Goal: Task Accomplishment & Management: Complete application form

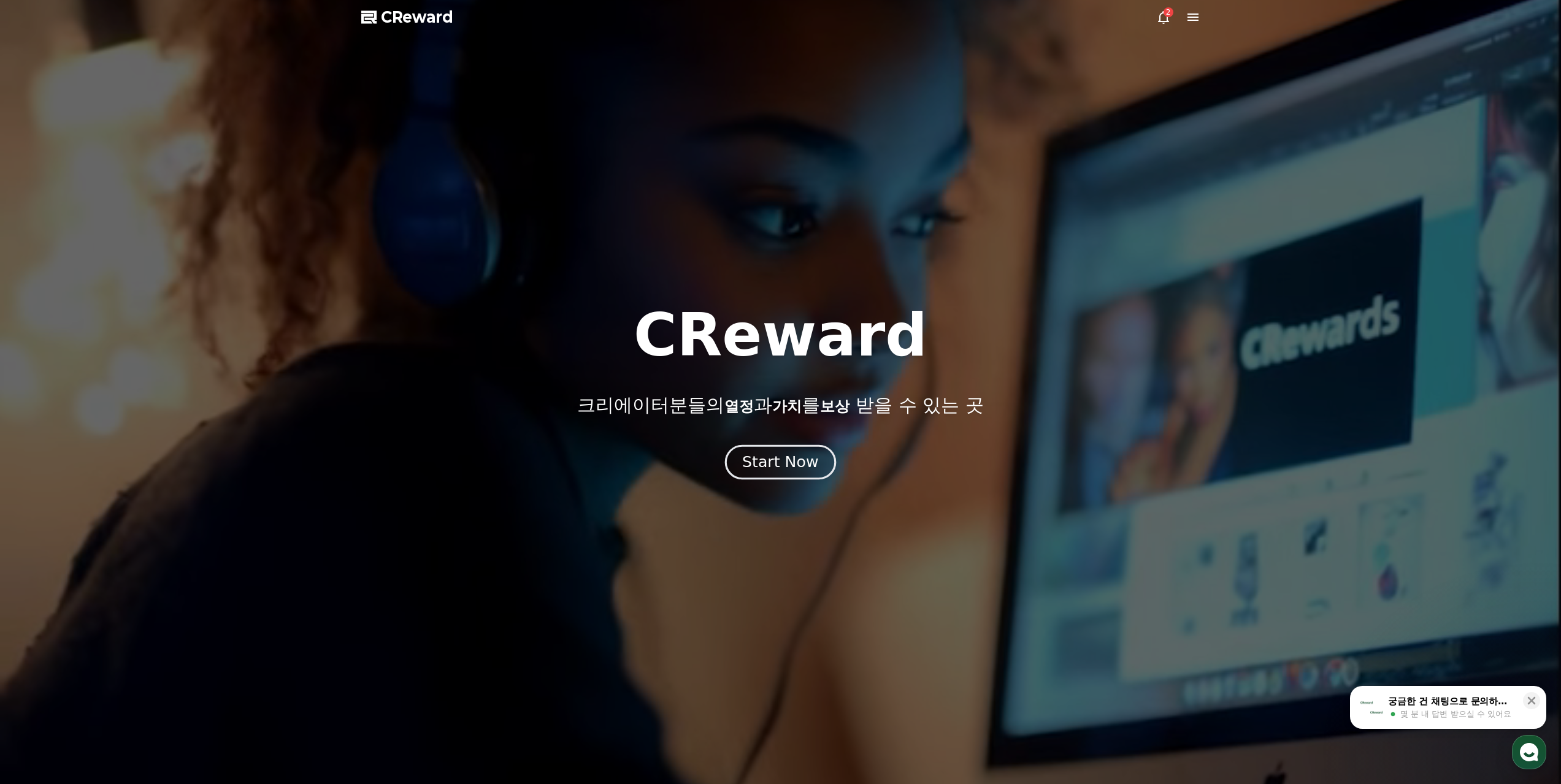
click at [785, 476] on button "Start Now" at bounding box center [780, 462] width 111 height 35
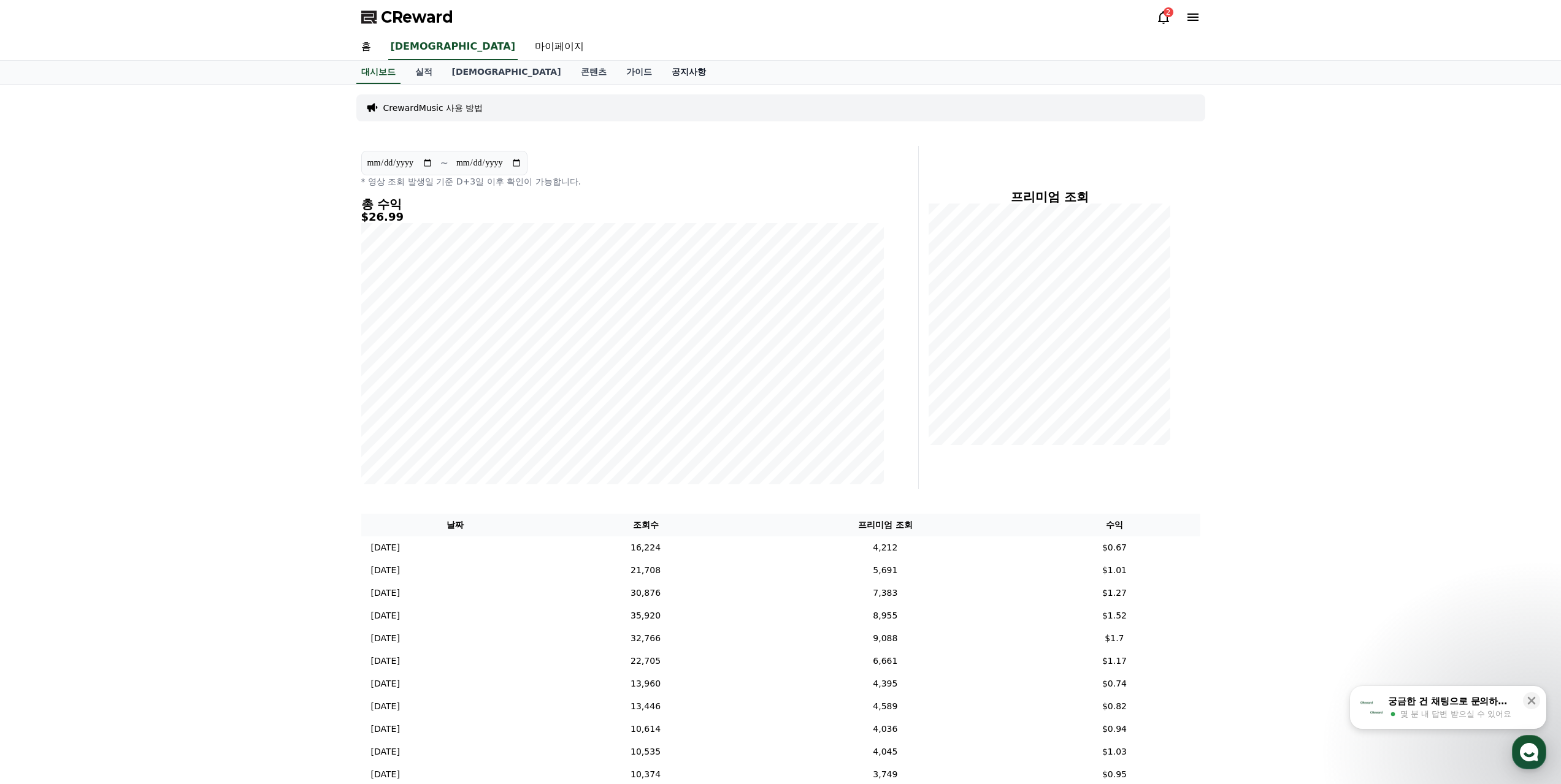
click at [662, 71] on link "공지사항" at bounding box center [689, 73] width 54 height 23
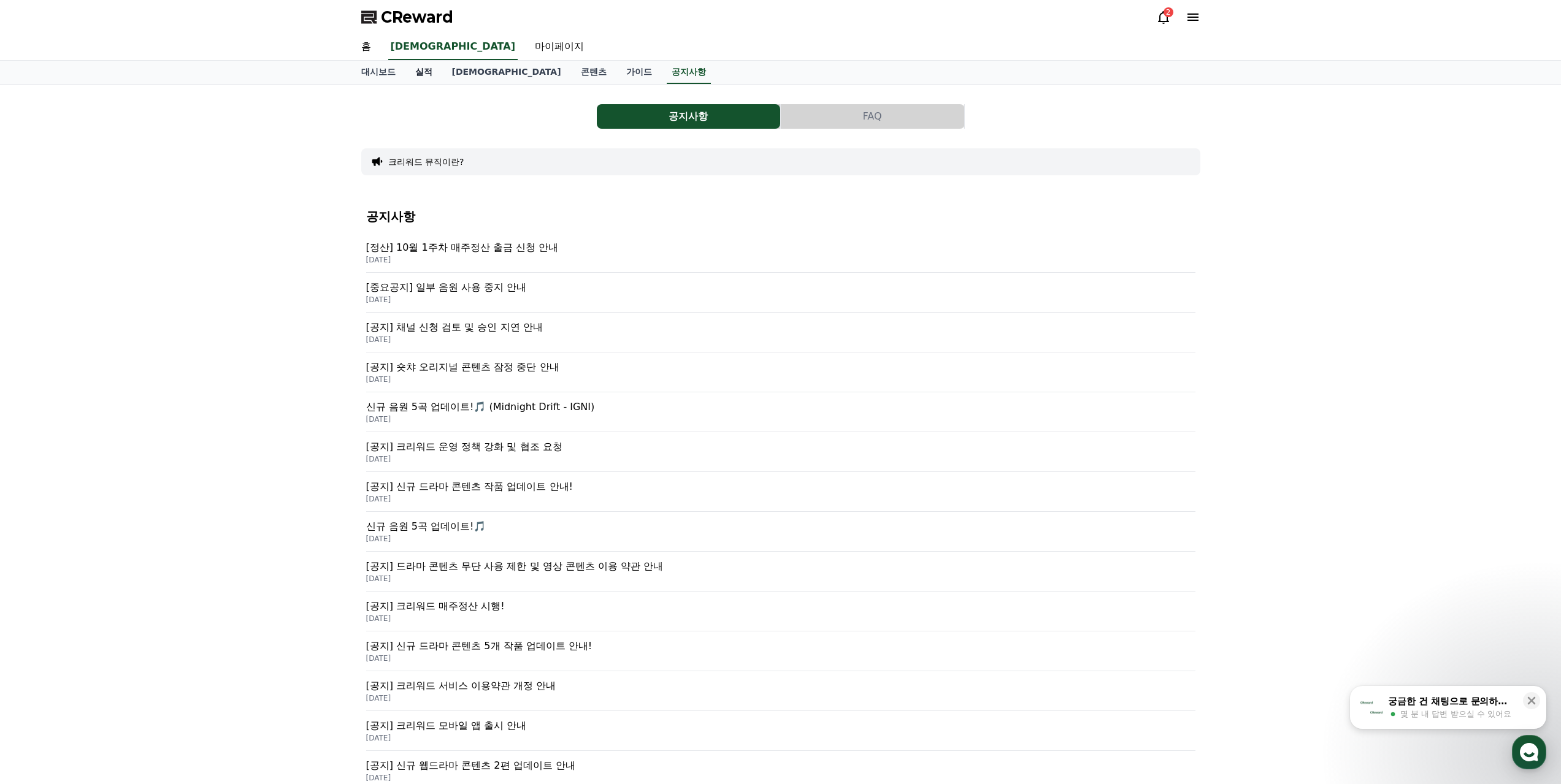
click at [429, 71] on link "실적" at bounding box center [424, 73] width 37 height 23
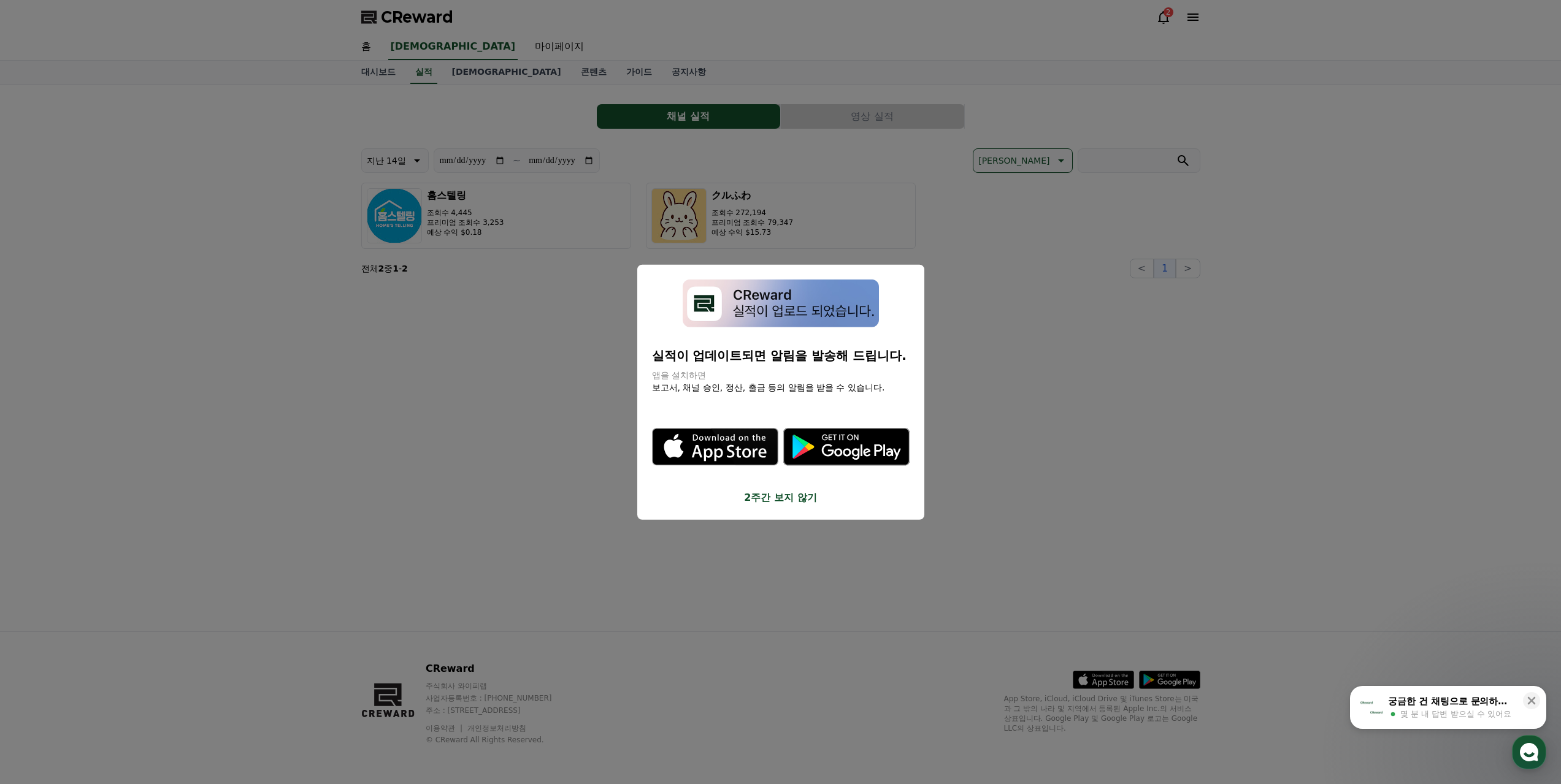
click at [1099, 227] on button "close modal" at bounding box center [780, 392] width 1561 height 784
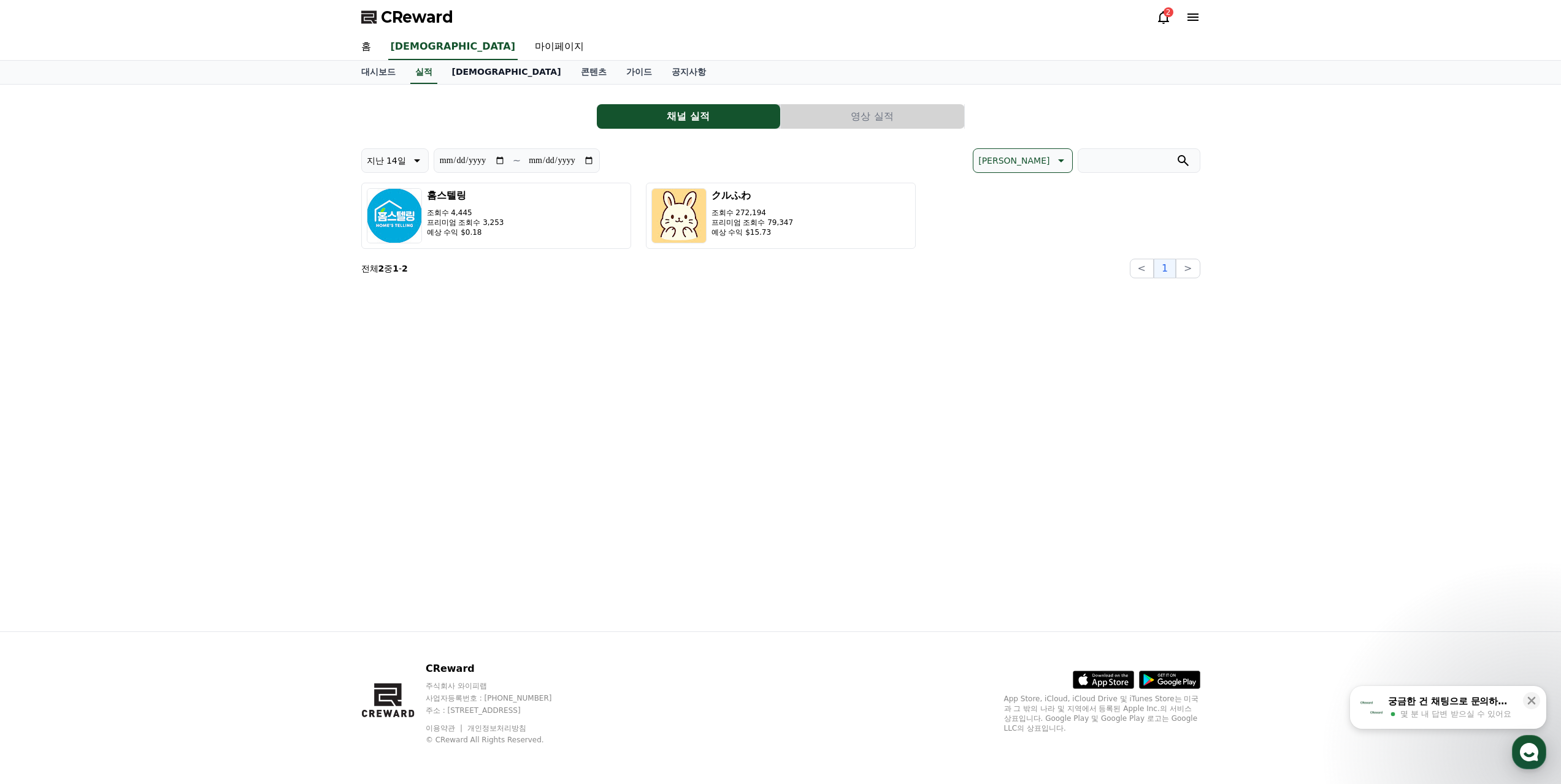
click at [450, 62] on link "[DEMOGRAPHIC_DATA]" at bounding box center [506, 73] width 129 height 23
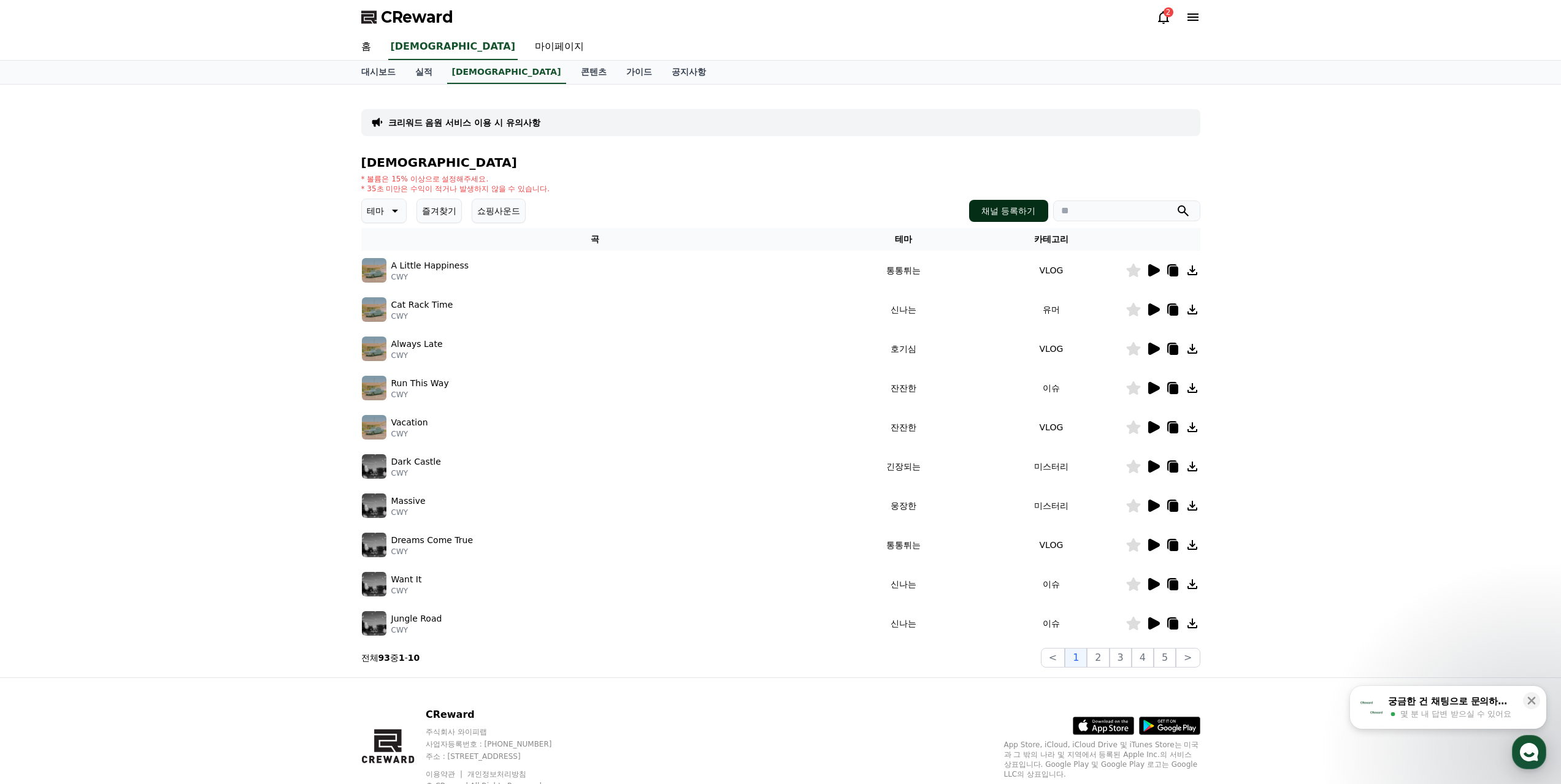
click at [1007, 207] on button "채널 등록하기" at bounding box center [1008, 211] width 78 height 22
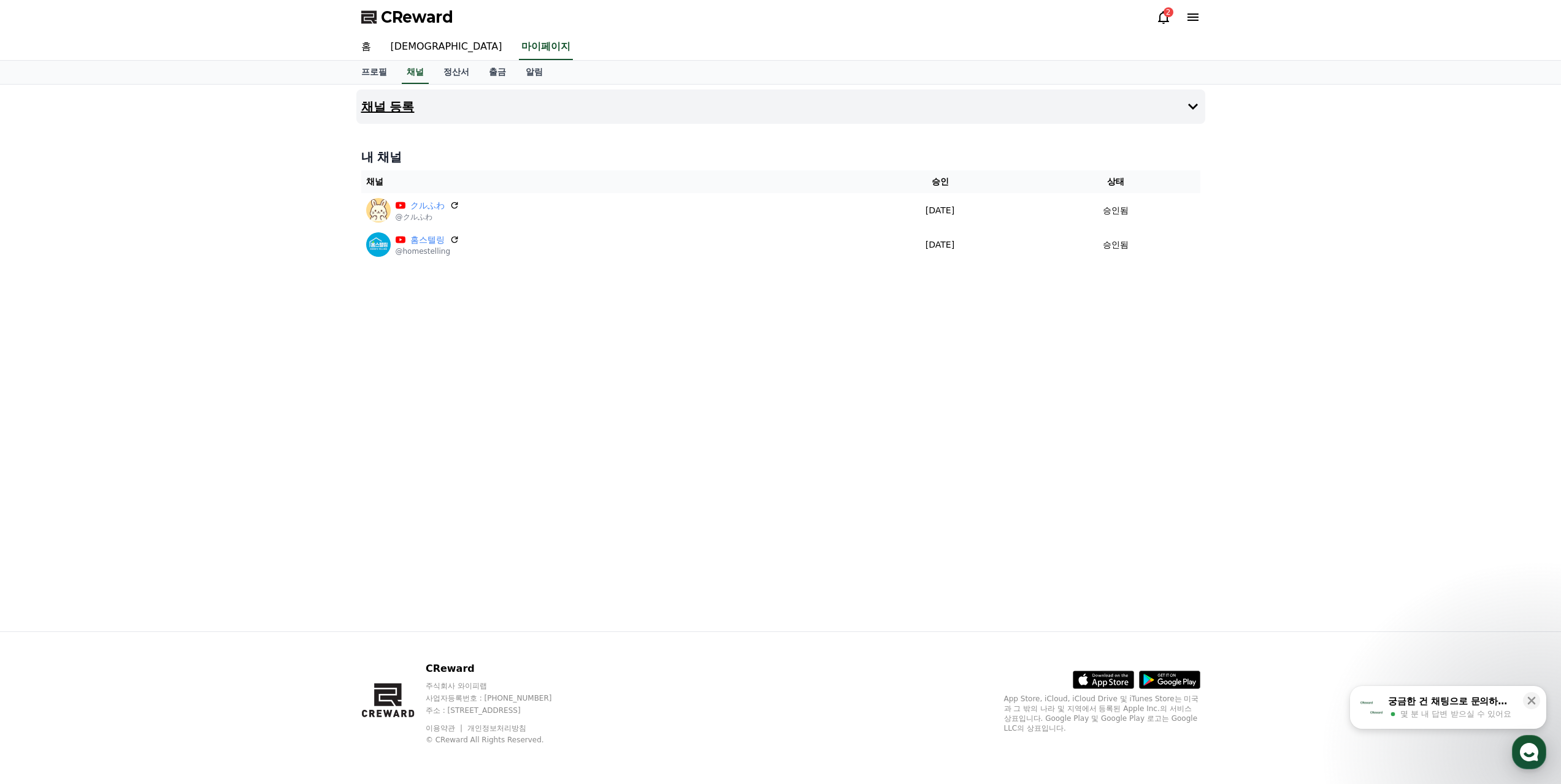
click at [1178, 107] on button "채널 등록" at bounding box center [780, 106] width 849 height 34
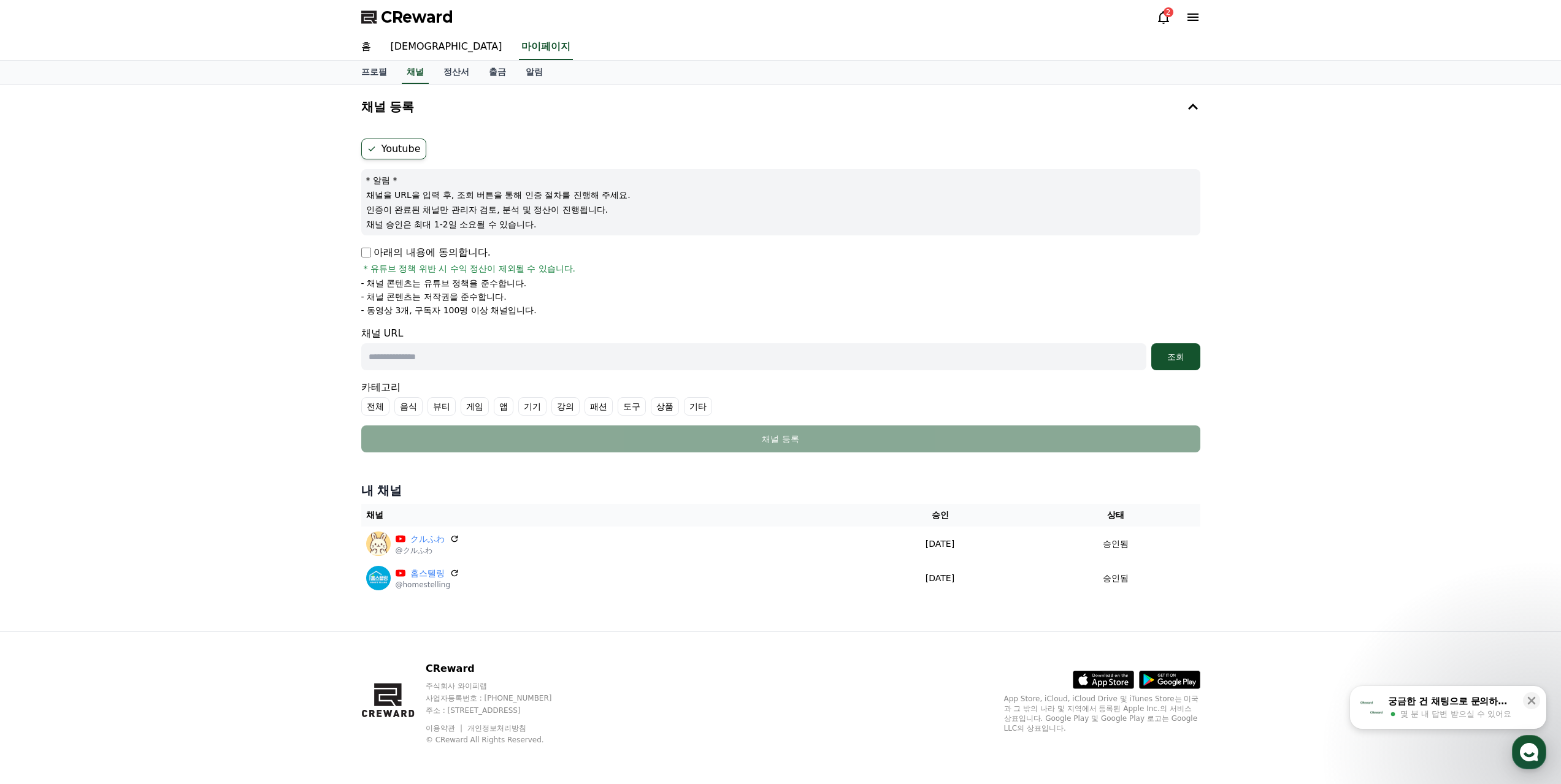
click at [546, 157] on ul "Youtube" at bounding box center [780, 149] width 840 height 21
click at [571, 148] on ul "Youtube" at bounding box center [780, 149] width 840 height 21
click at [373, 71] on link "프로필" at bounding box center [374, 73] width 46 height 23
select select "**********"
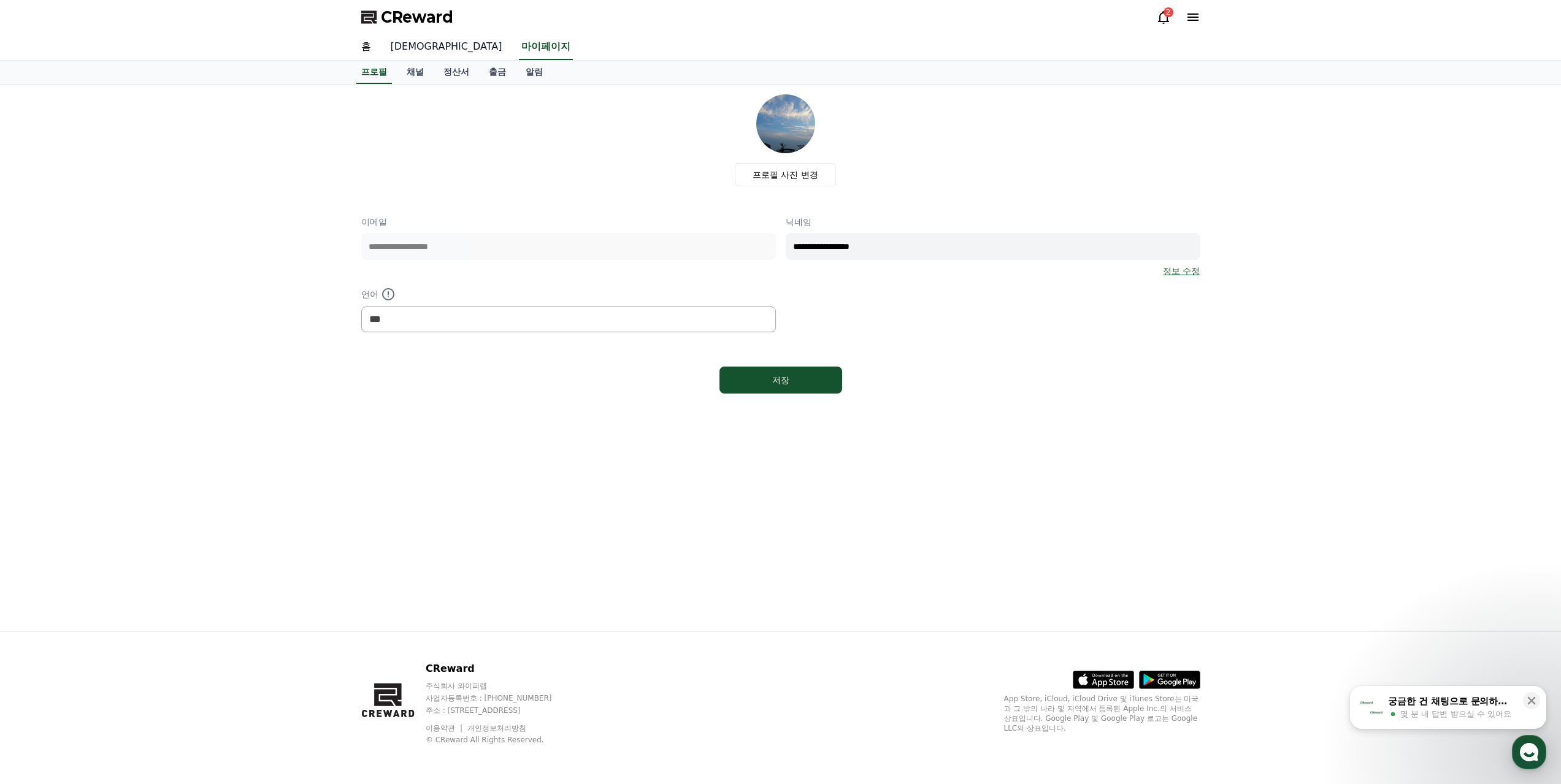
click at [410, 49] on link "[DEMOGRAPHIC_DATA]" at bounding box center [446, 46] width 132 height 26
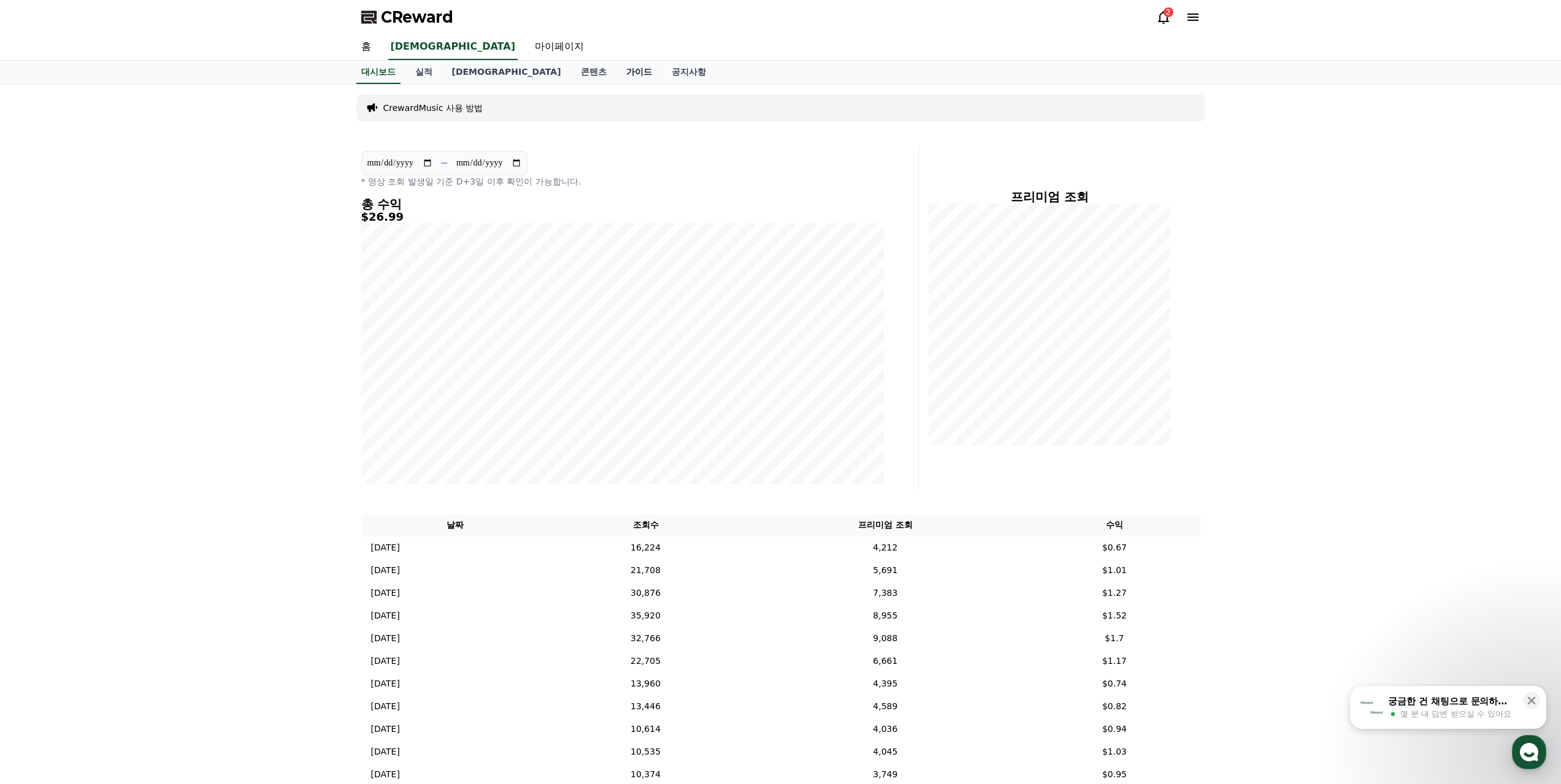
click at [617, 75] on link "가이드" at bounding box center [639, 73] width 46 height 23
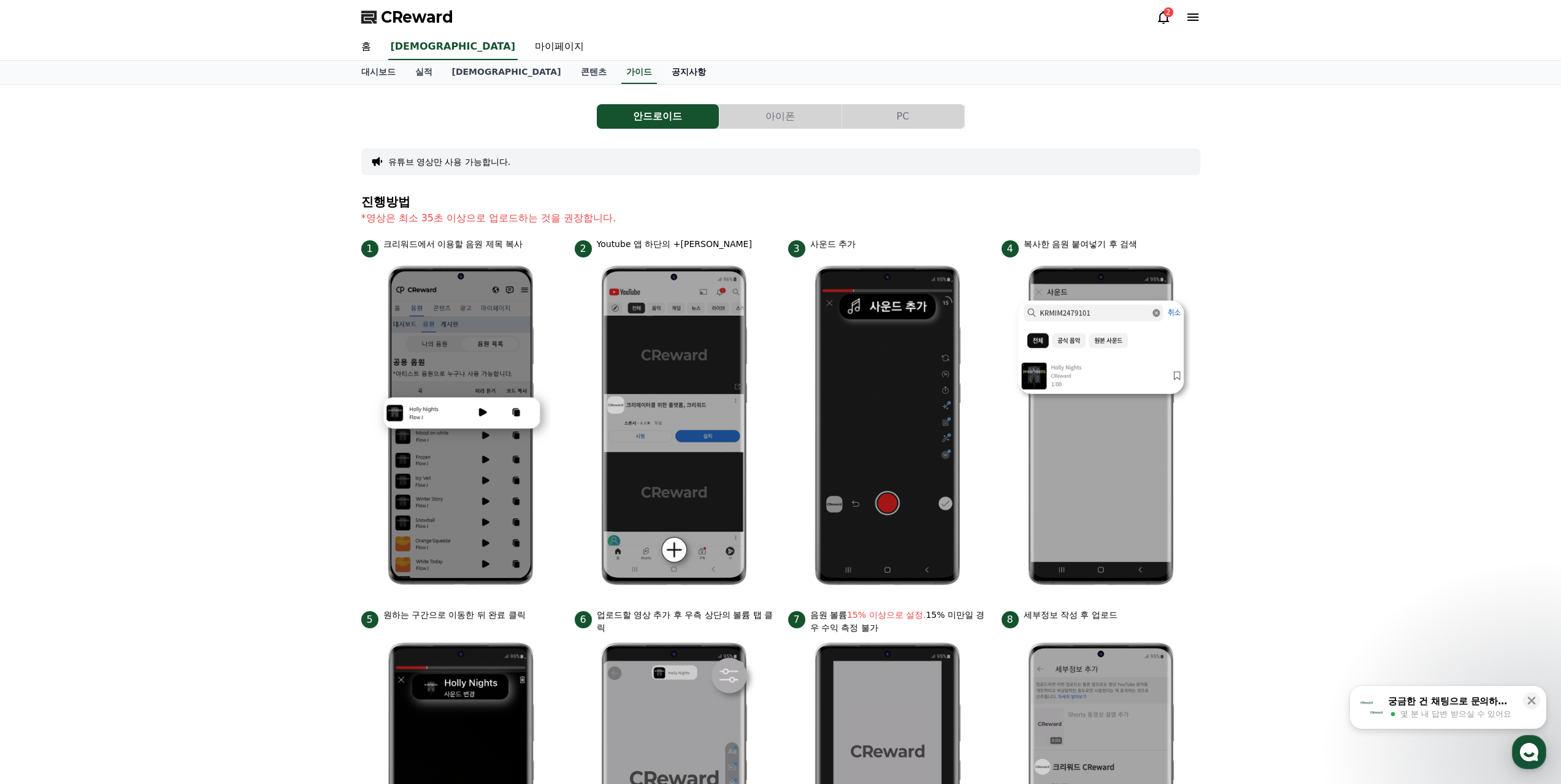
click at [662, 75] on link "공지사항" at bounding box center [689, 73] width 54 height 23
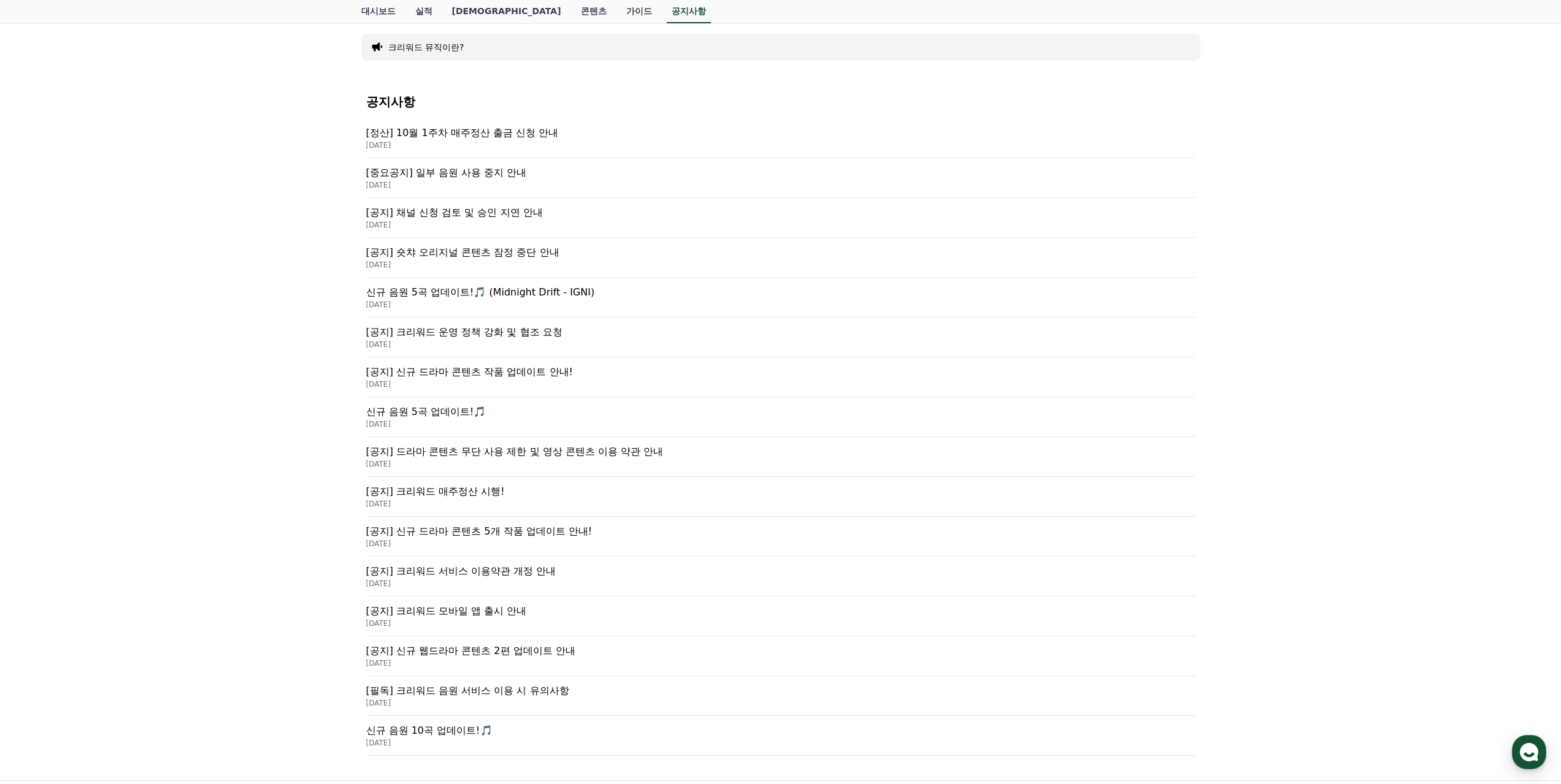
scroll to position [123, 0]
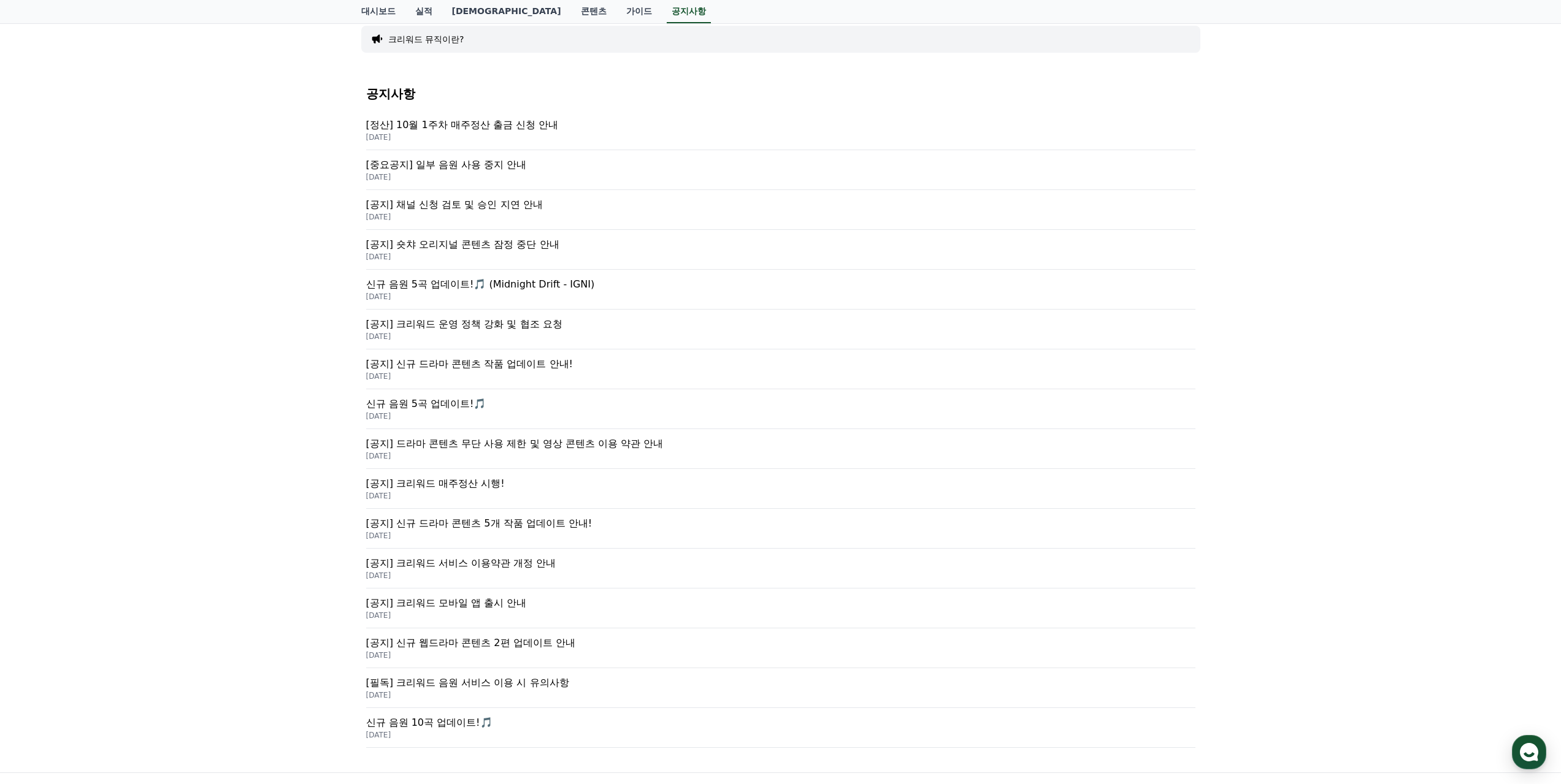
click at [494, 205] on p "[공지] 채널 신청 검토 및 승인 지연 안내" at bounding box center [780, 204] width 829 height 15
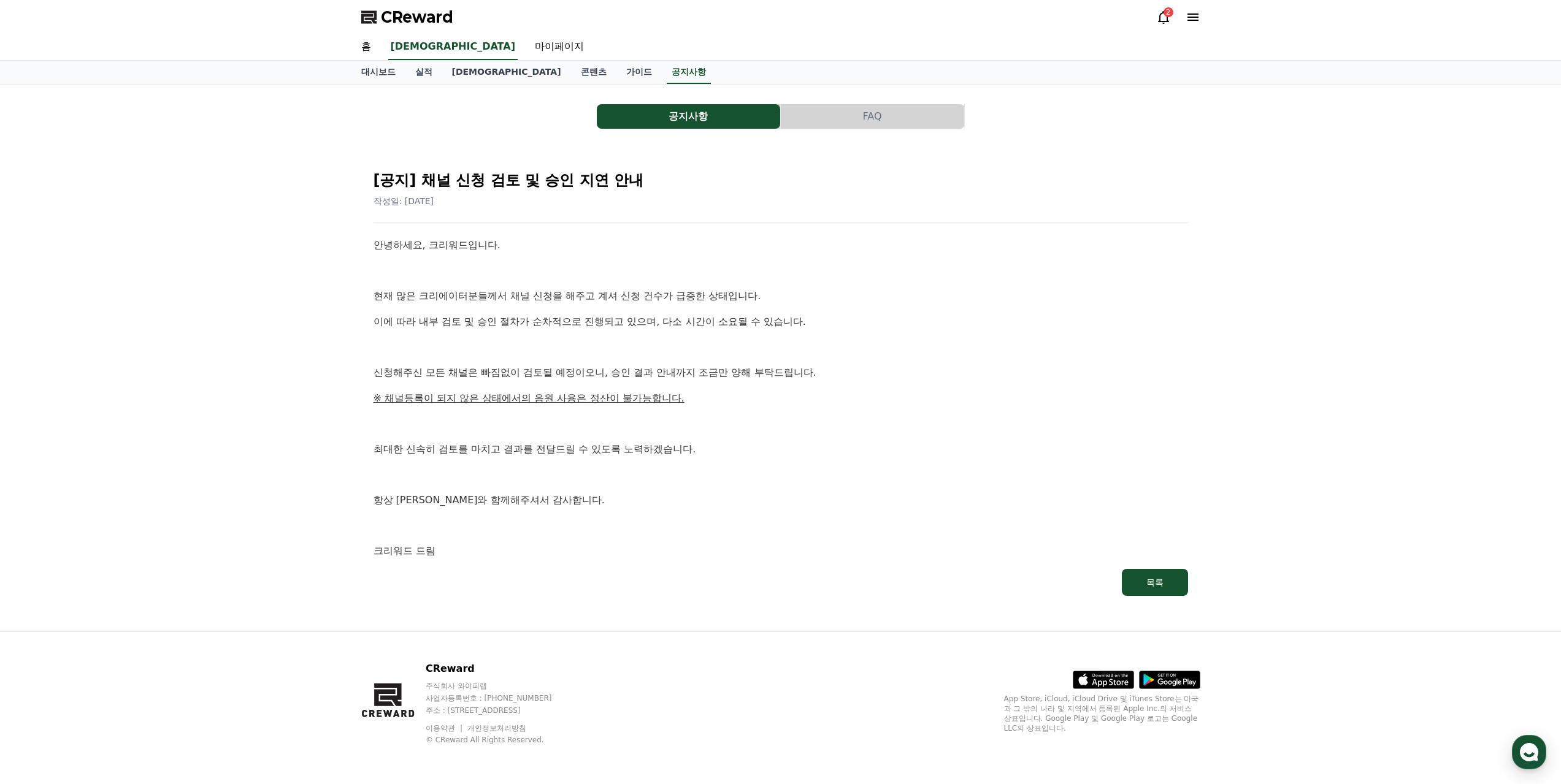
click at [749, 299] on p "현재 많은 크리에이터분들께서 채널 신청을 해주고 계셔 신청 건수가 급증한 상태입니다." at bounding box center [780, 296] width 814 height 15
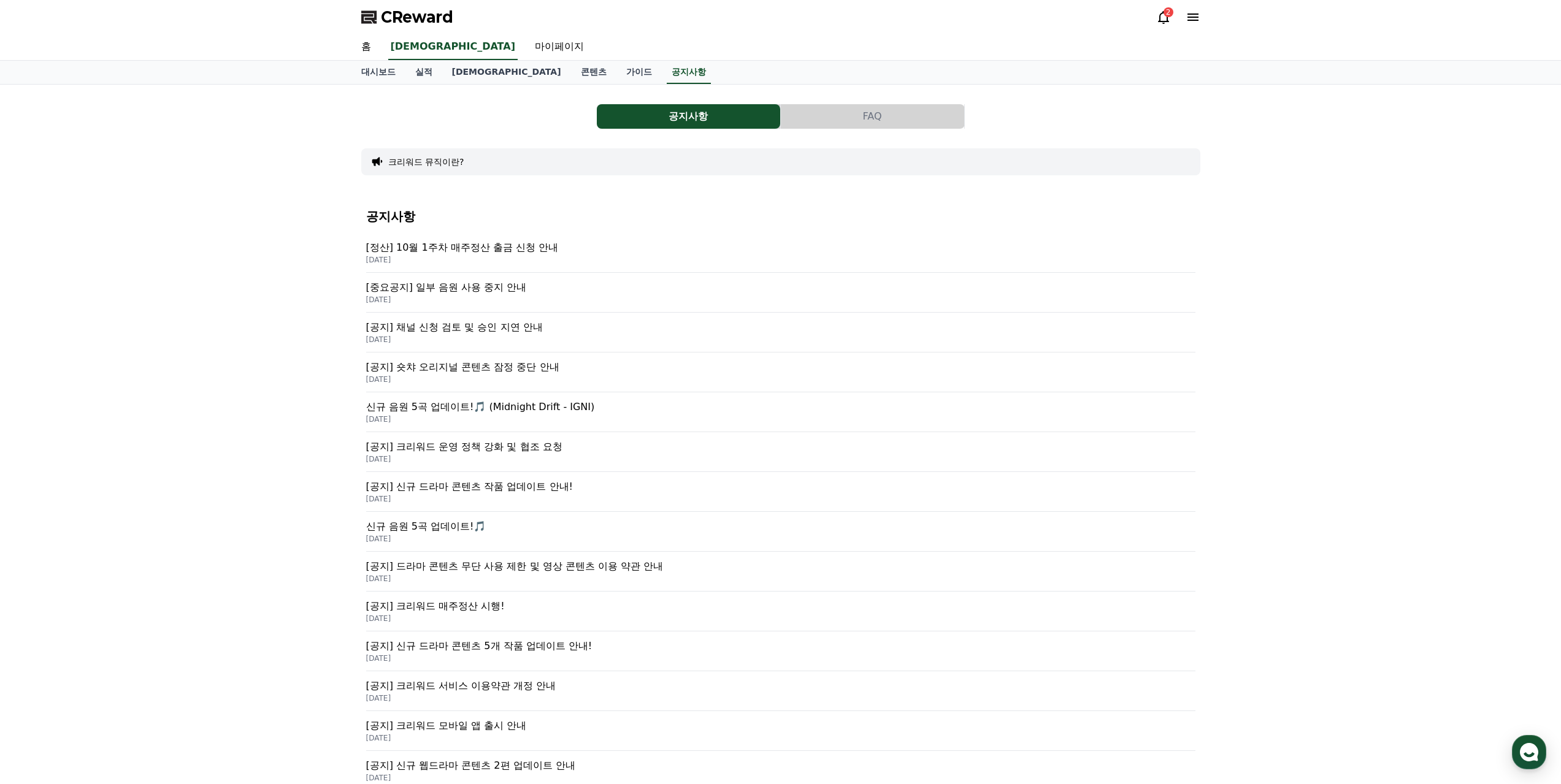
click at [495, 442] on p "[공지] 크리워드 운영 정책 강화 및 협조 요청" at bounding box center [780, 446] width 829 height 15
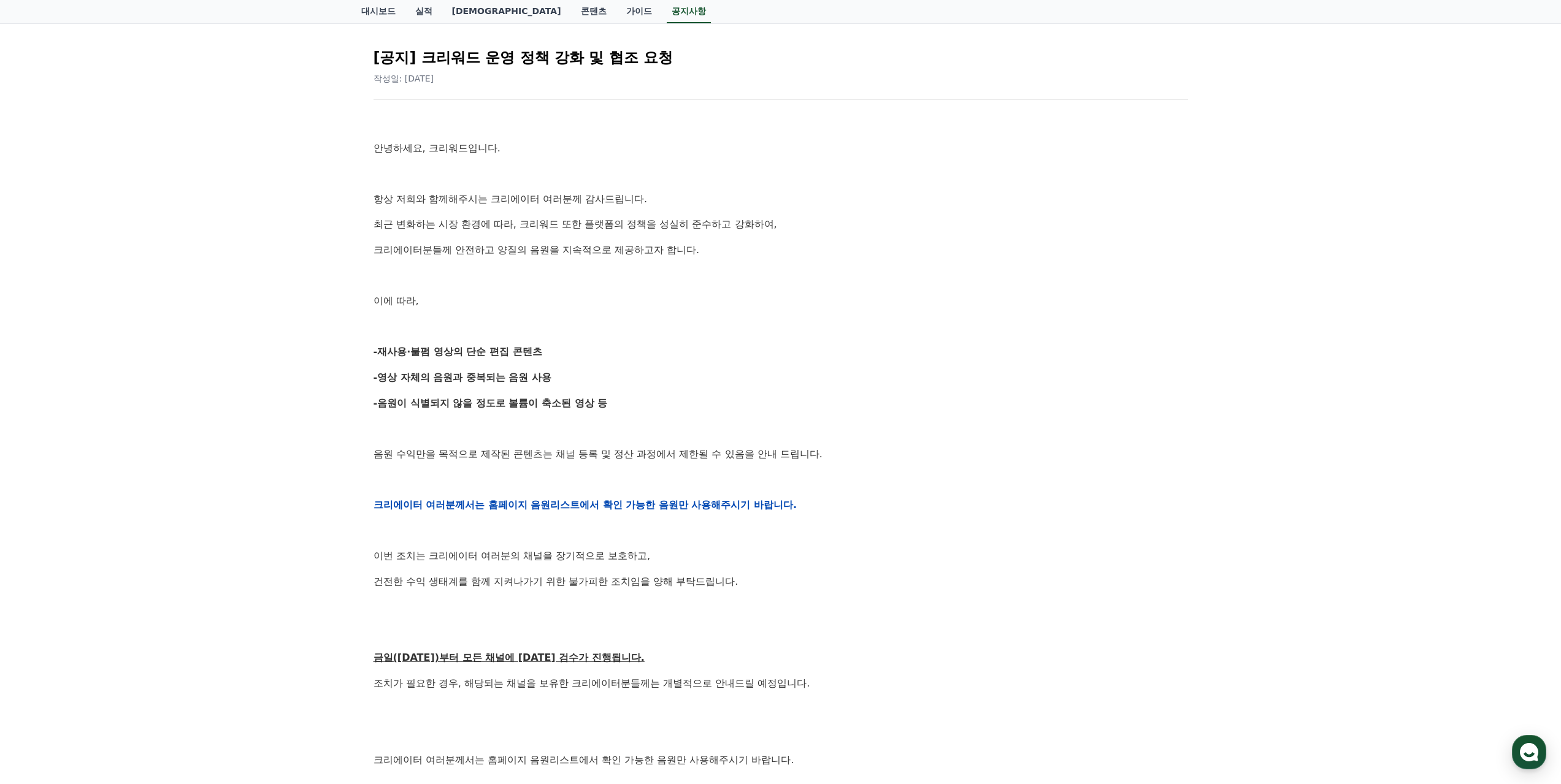
click at [627, 316] on div "안녕하세요, 크리워드입니다. 항상 저희와 함께해주시는 크리에이터 여러분께 감사드립니다. 최근 변화하는 시장 환경에 따라, 크리워드 또한 플랫폼…" at bounding box center [780, 504] width 814 height 780
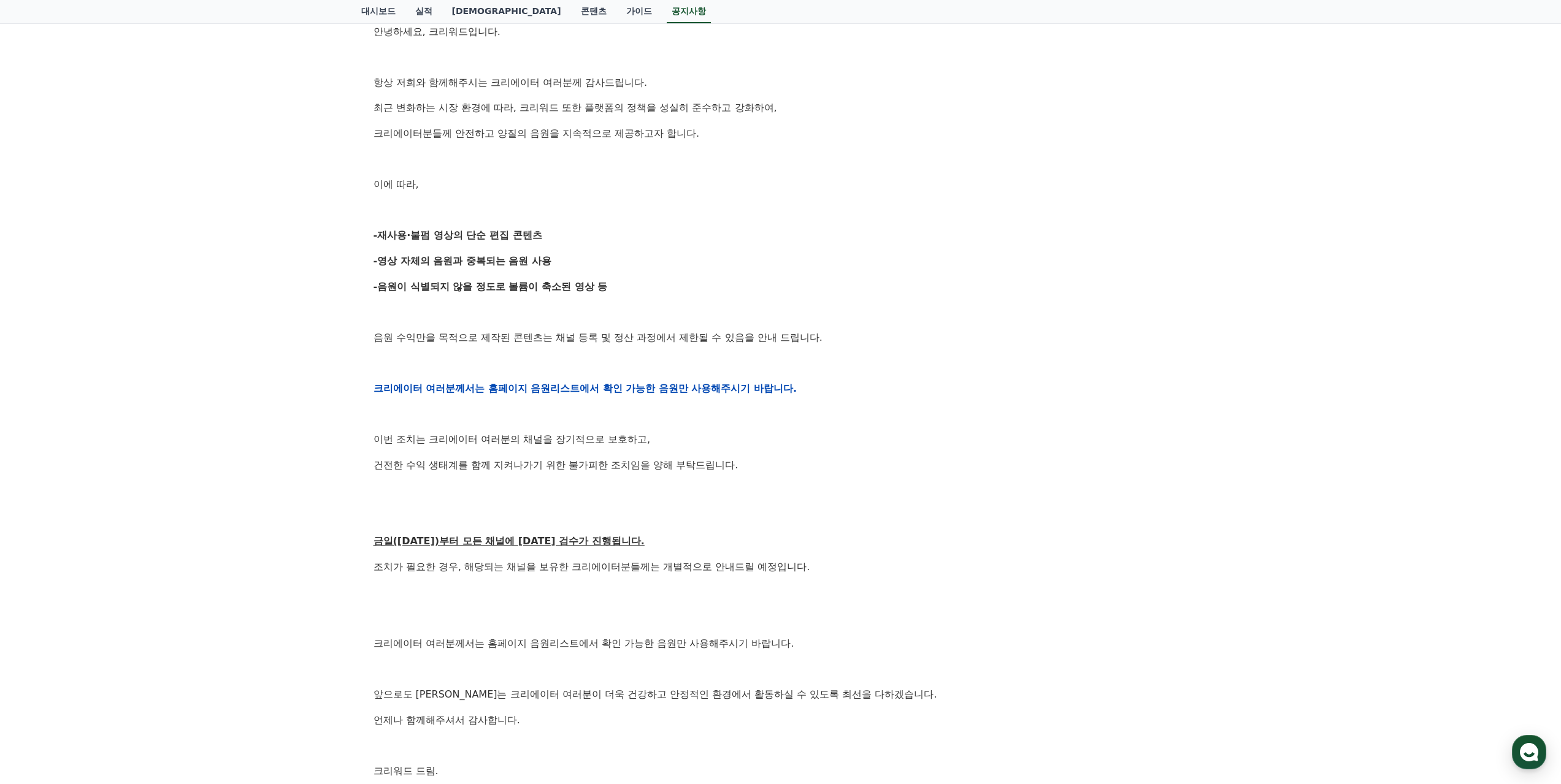
scroll to position [245, 0]
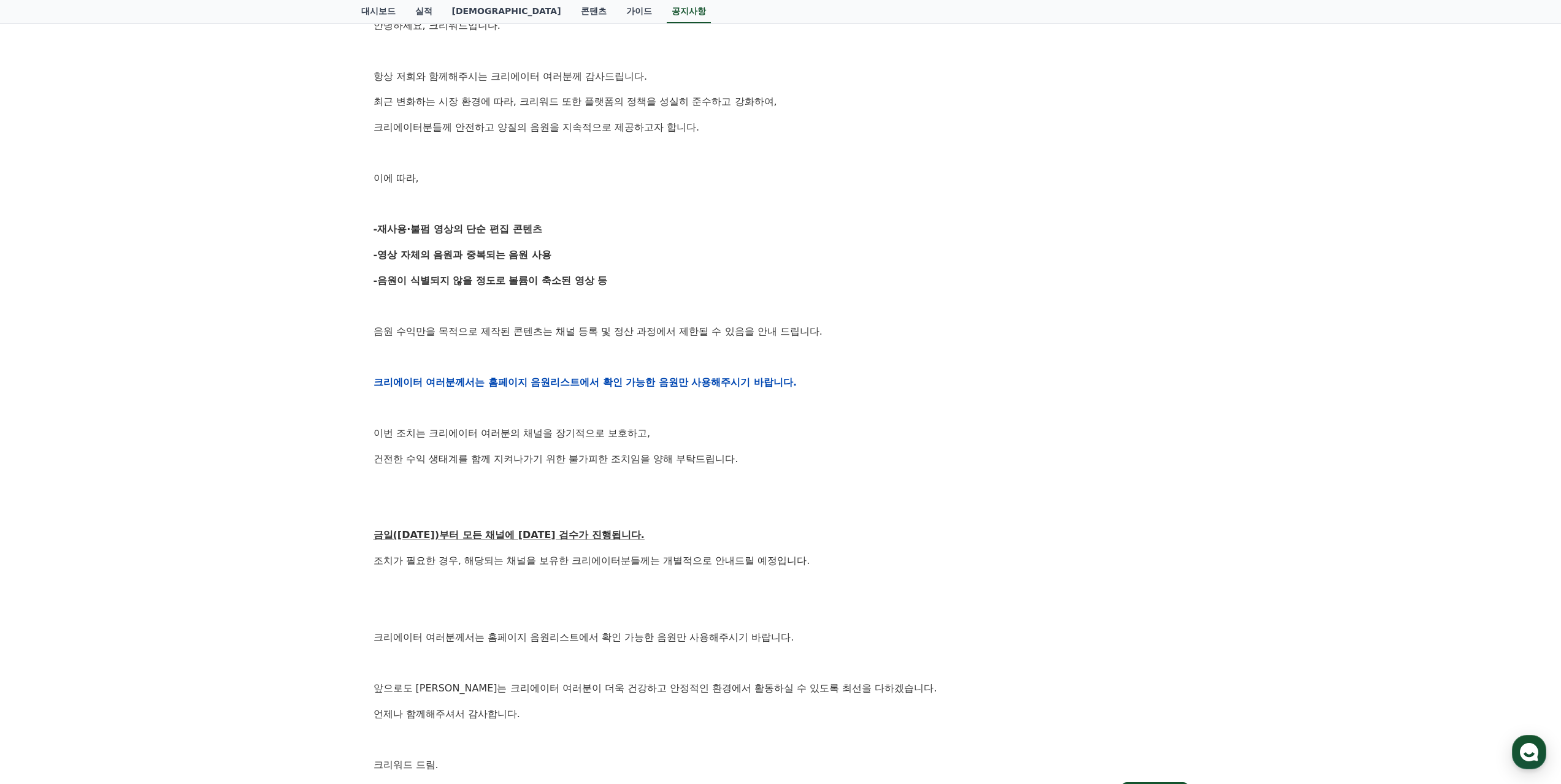
click at [764, 260] on p "-영상 자체의 음원과 중복되는 음원 사용" at bounding box center [780, 255] width 814 height 15
